Goal: Check status

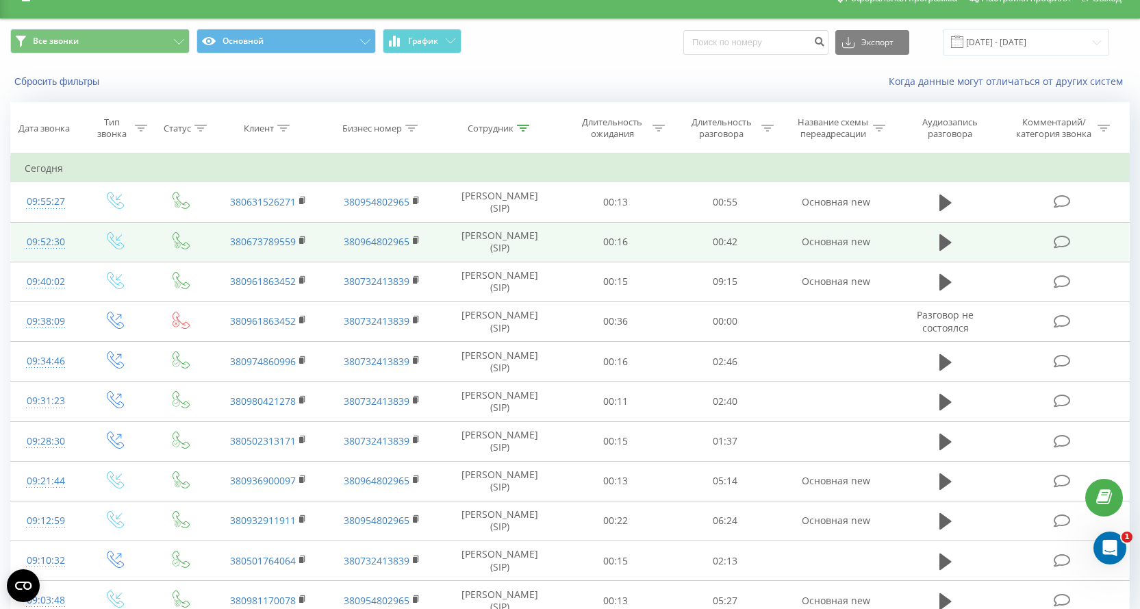
scroll to position [86, 0]
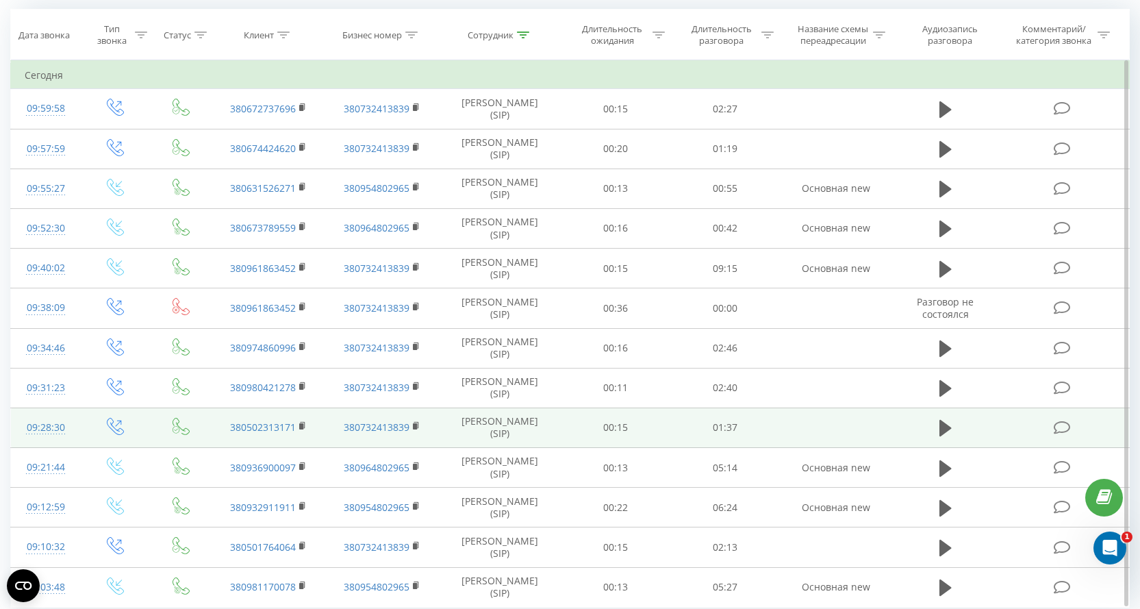
scroll to position [166, 0]
